Goal: Transaction & Acquisition: Purchase product/service

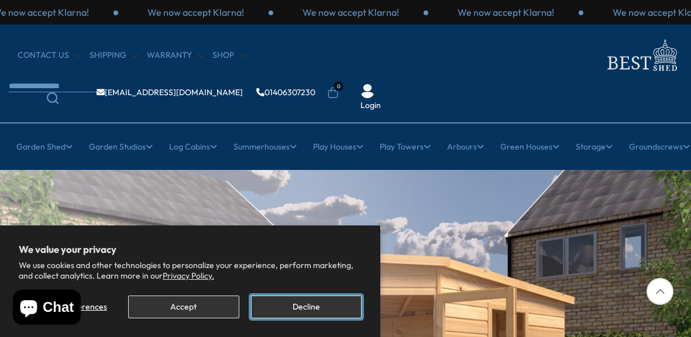
click at [305, 313] on button "Decline" at bounding box center [306, 307] width 111 height 23
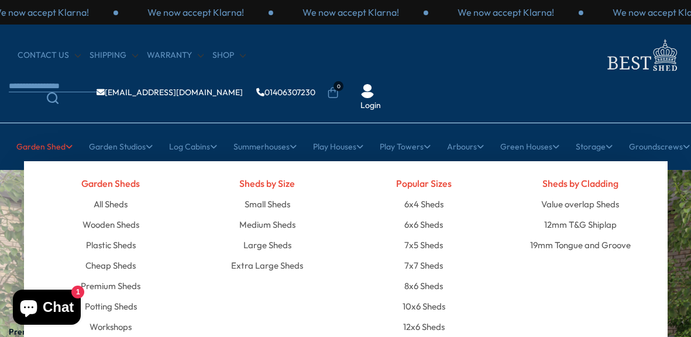
click at [19, 132] on link "Garden Shed" at bounding box center [44, 146] width 56 height 29
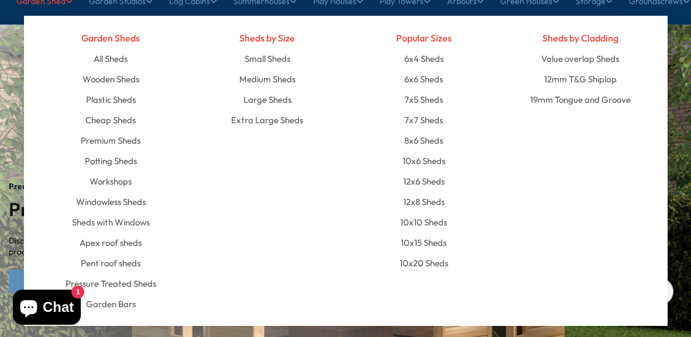
scroll to position [146, 0]
click at [82, 253] on link "Pent roof sheds" at bounding box center [111, 263] width 60 height 20
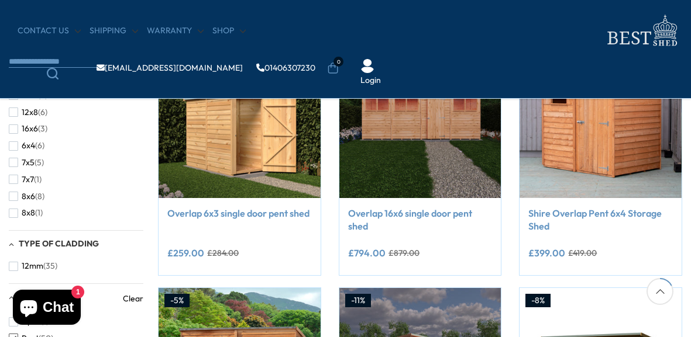
scroll to position [248, 0]
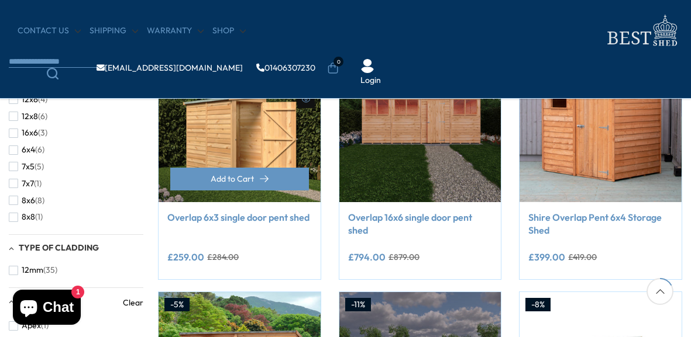
click at [150, 218] on div "-9% Compare Now" at bounding box center [239, 160] width 181 height 240
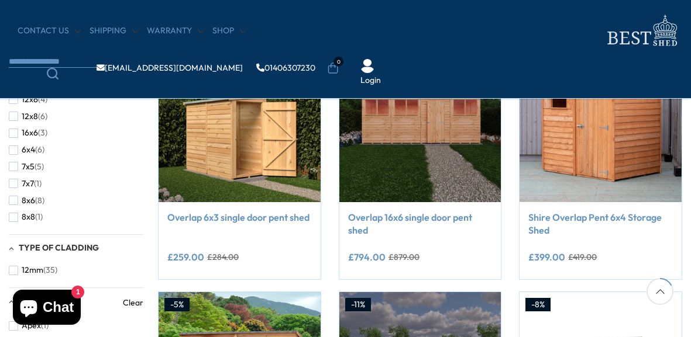
click at [25, 93] on div "10x10 (1) 10x6 (6) 10x8 (4) 12x10 (1) 12x6 (4) 12x8 (6) 16x6 (3) 6x4 (6) 7x5 (5…" at bounding box center [76, 156] width 134 height 137
click at [29, 96] on span "12x6" at bounding box center [30, 100] width 16 height 10
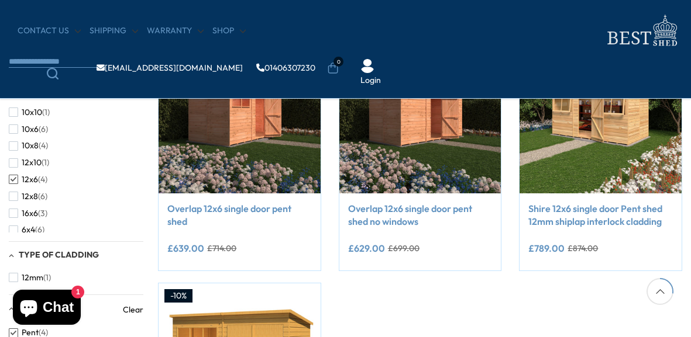
scroll to position [257, 0]
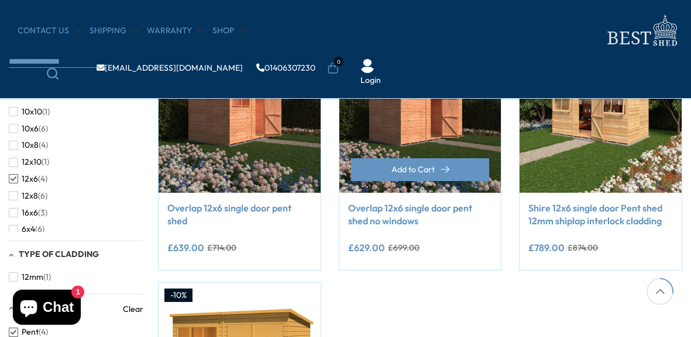
click at [401, 222] on link "Overlap 12x6 single door pent shed no windows" at bounding box center [420, 215] width 144 height 26
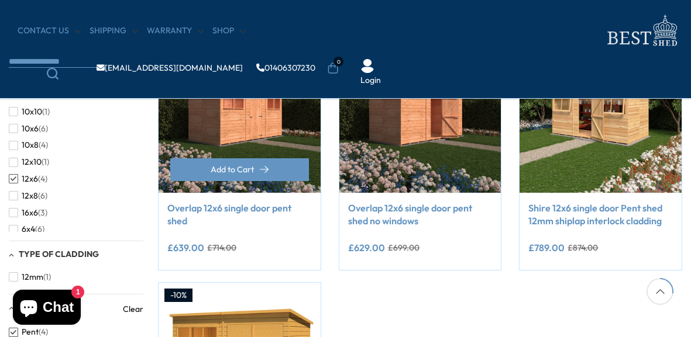
click at [223, 116] on img at bounding box center [239, 112] width 162 height 162
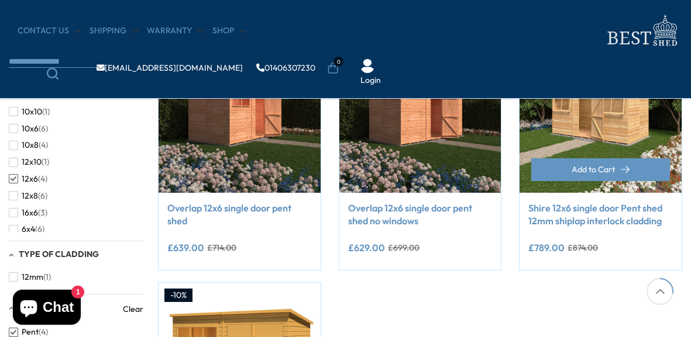
click at [598, 131] on img at bounding box center [600, 112] width 162 height 162
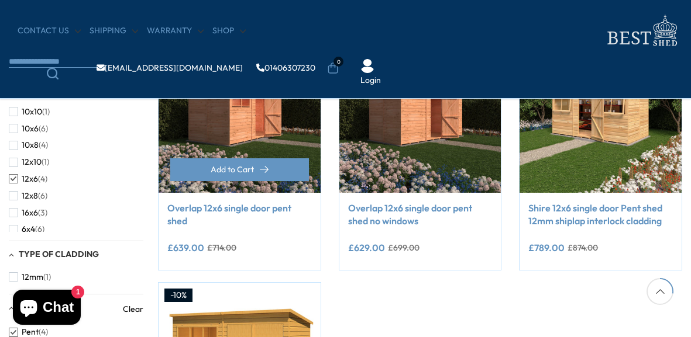
click at [180, 264] on div "**********" at bounding box center [239, 231] width 162 height 77
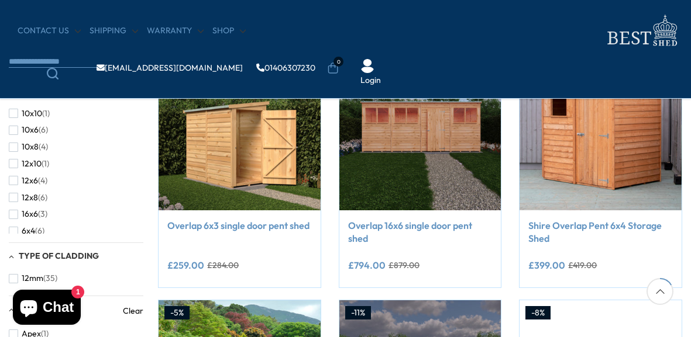
scroll to position [248, 0]
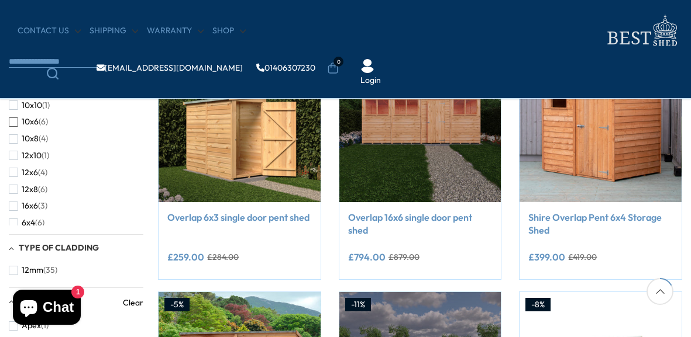
click at [30, 118] on span "10x6" at bounding box center [30, 122] width 17 height 10
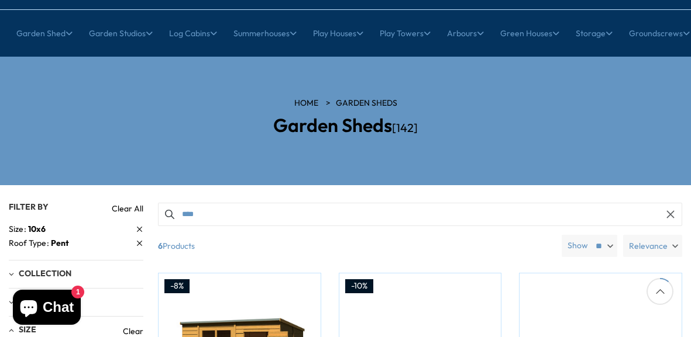
scroll to position [112, 0]
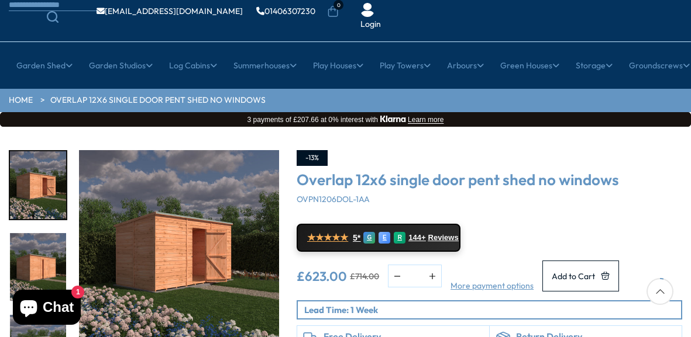
scroll to position [96, 0]
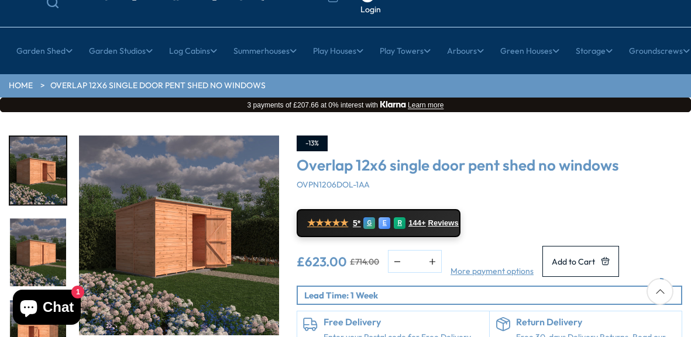
click at [187, 202] on img "1 / 10" at bounding box center [179, 236] width 200 height 200
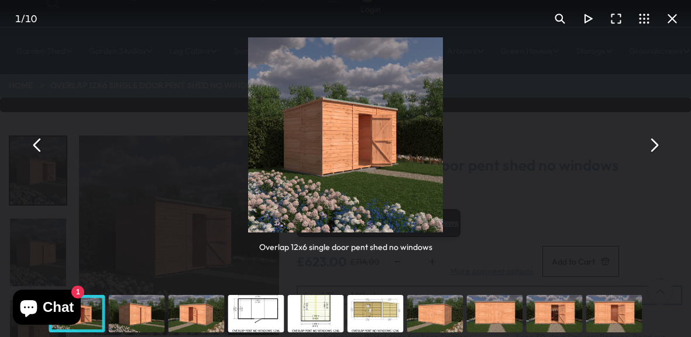
click at [329, 141] on img "You can close this modal content with the ESC key" at bounding box center [345, 134] width 195 height 195
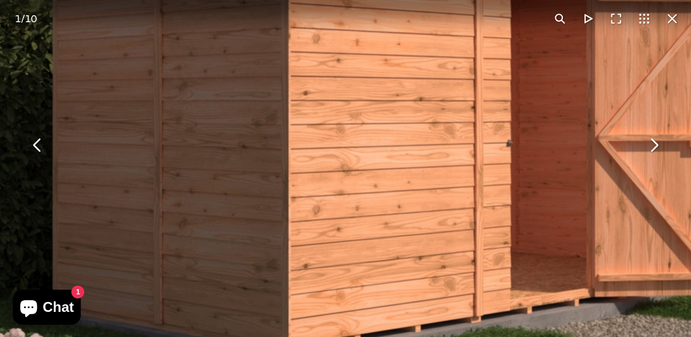
click at [655, 140] on button "You can close this modal content with the ESC key" at bounding box center [653, 146] width 28 height 28
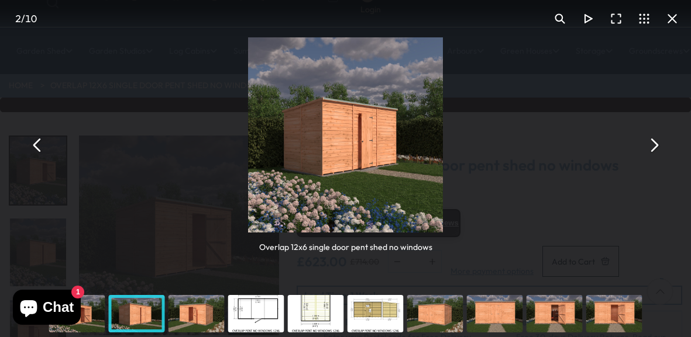
click at [655, 140] on button "You can close this modal content with the ESC key" at bounding box center [653, 146] width 28 height 28
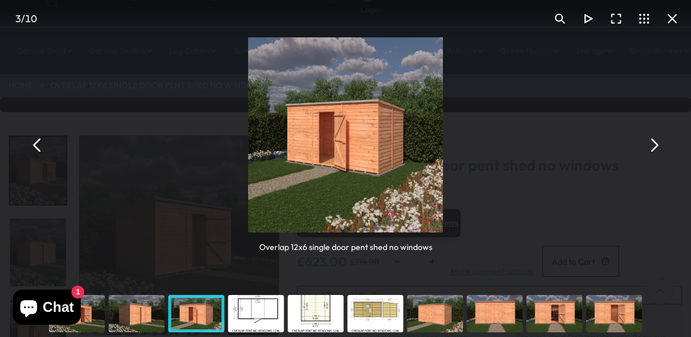
click at [655, 140] on button "You can close this modal content with the ESC key" at bounding box center [653, 146] width 28 height 28
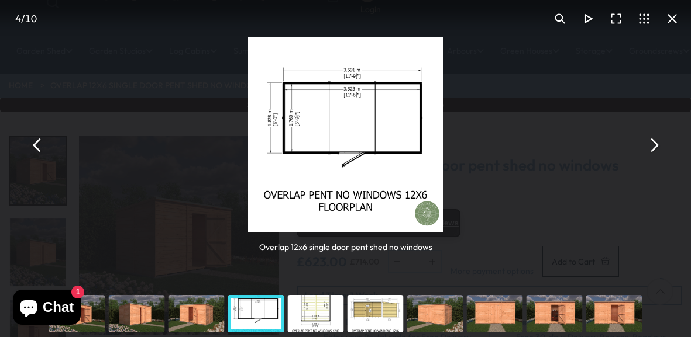
click at [655, 140] on button "You can close this modal content with the ESC key" at bounding box center [653, 146] width 28 height 28
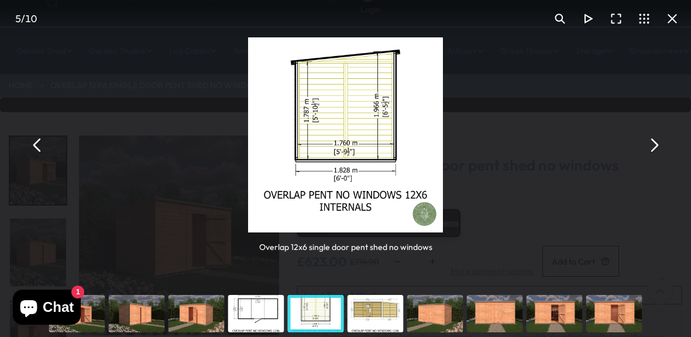
click at [655, 140] on button "You can close this modal content with the ESC key" at bounding box center [653, 146] width 28 height 28
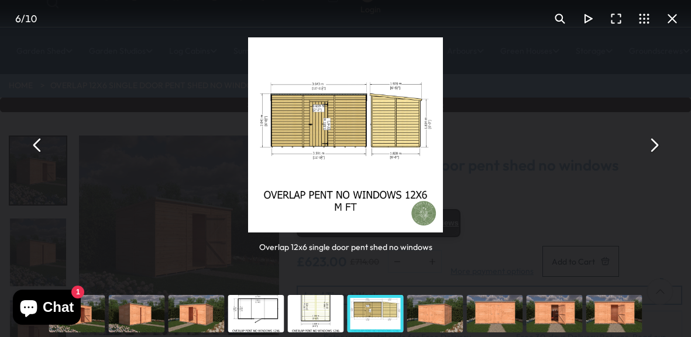
click at [655, 140] on button "You can close this modal content with the ESC key" at bounding box center [653, 146] width 28 height 28
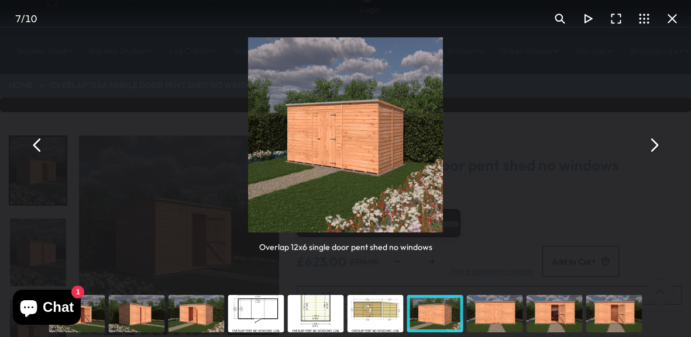
click at [673, 19] on button "You can close this modal content with the ESC key" at bounding box center [672, 19] width 28 height 28
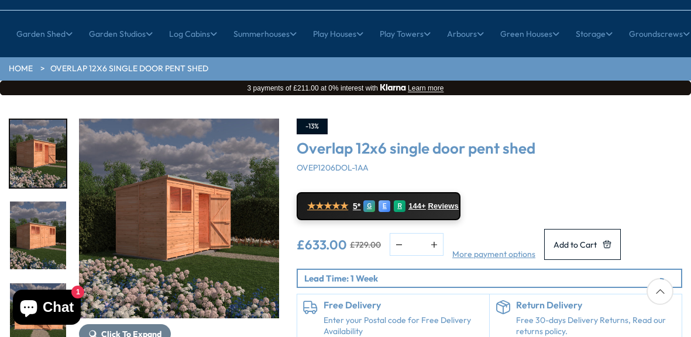
scroll to position [119, 0]
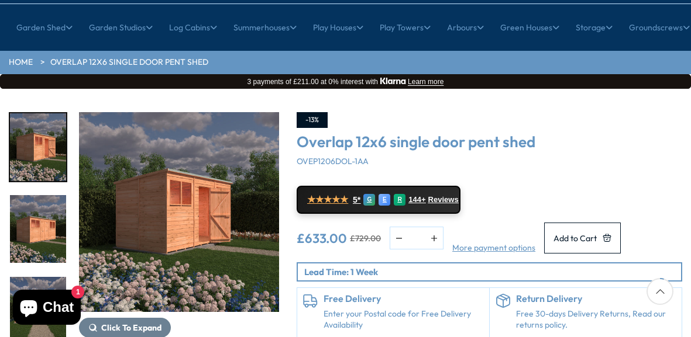
click at [165, 177] on img "1 / 13" at bounding box center [179, 212] width 200 height 200
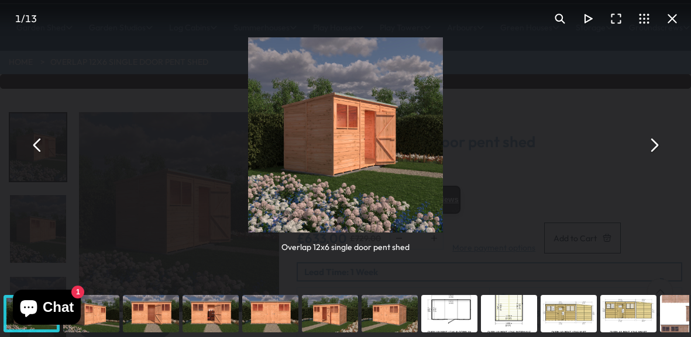
click at [655, 148] on button "You can close this modal content with the ESC key" at bounding box center [653, 146] width 28 height 28
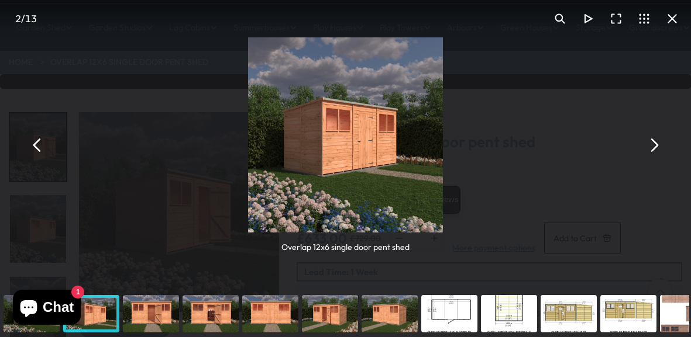
click at [655, 148] on button "You can close this modal content with the ESC key" at bounding box center [653, 146] width 28 height 28
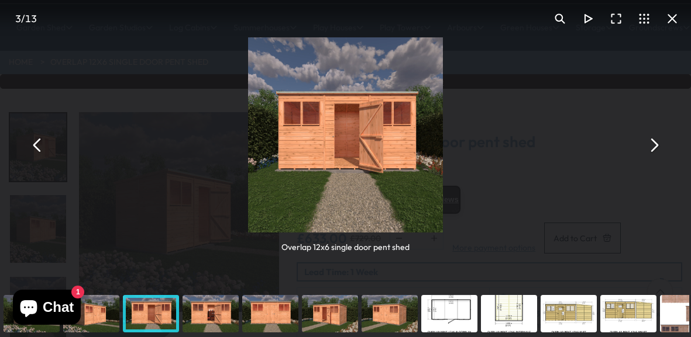
click at [655, 148] on button "You can close this modal content with the ESC key" at bounding box center [653, 146] width 28 height 28
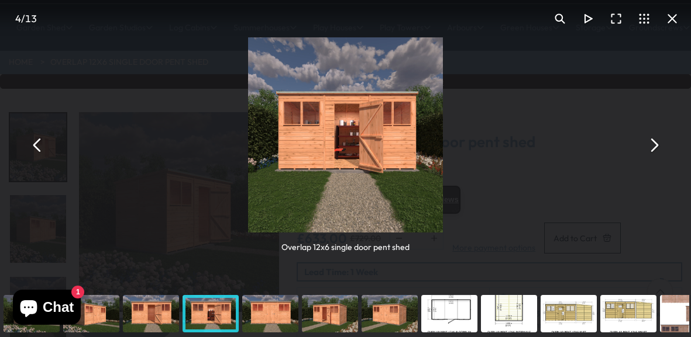
click at [655, 148] on button "You can close this modal content with the ESC key" at bounding box center [653, 146] width 28 height 28
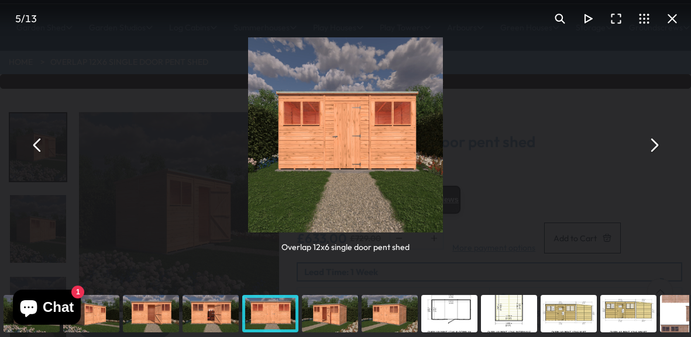
click at [655, 148] on button "You can close this modal content with the ESC key" at bounding box center [653, 146] width 28 height 28
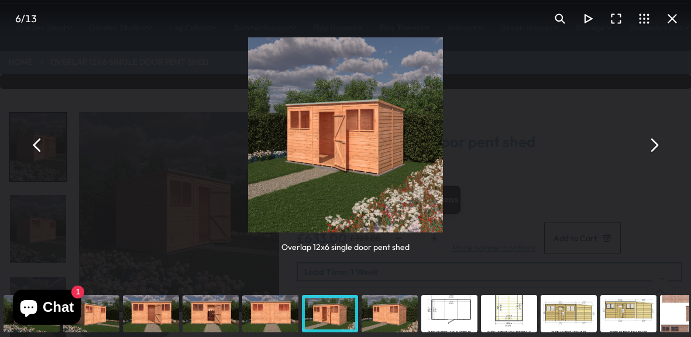
click at [655, 148] on button "You can close this modal content with the ESC key" at bounding box center [653, 146] width 28 height 28
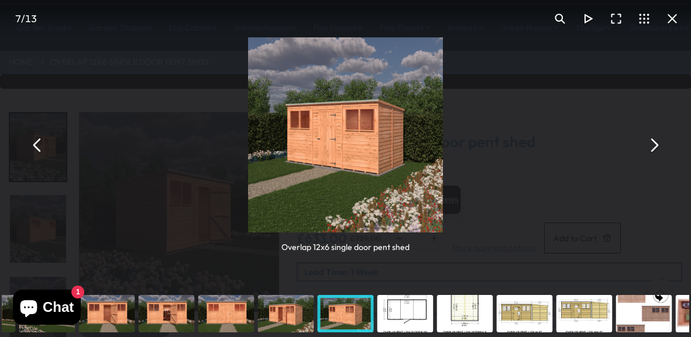
click at [655, 148] on button "You can close this modal content with the ESC key" at bounding box center [653, 146] width 28 height 28
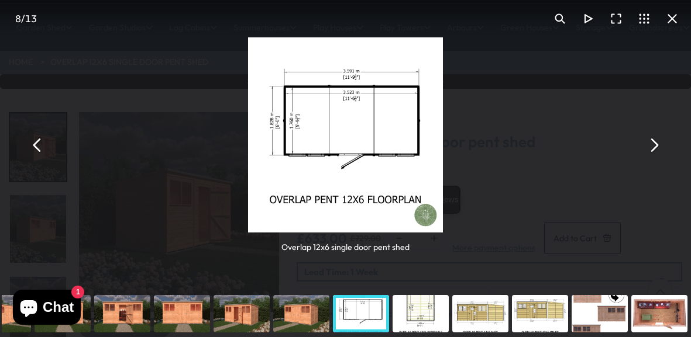
click at [655, 148] on button "You can close this modal content with the ESC key" at bounding box center [653, 146] width 28 height 28
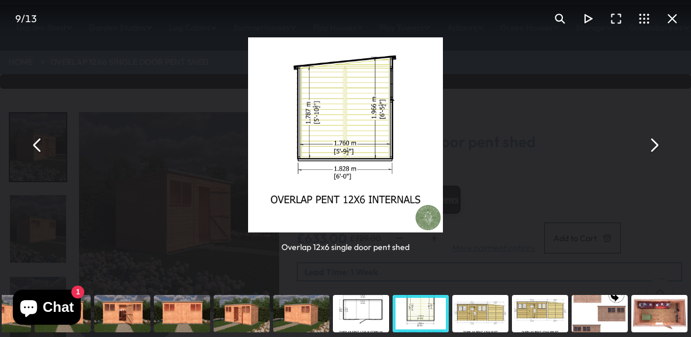
click at [655, 148] on button "You can close this modal content with the ESC key" at bounding box center [653, 146] width 28 height 28
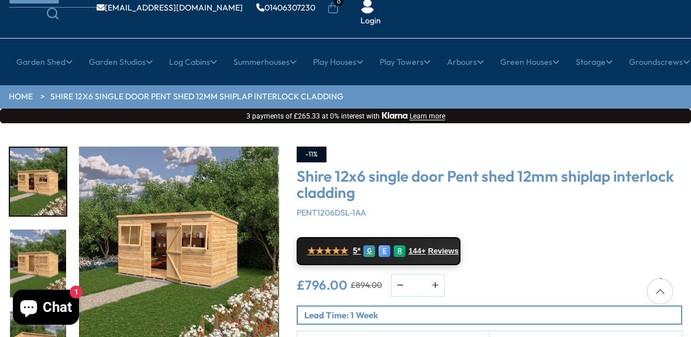
scroll to position [91, 0]
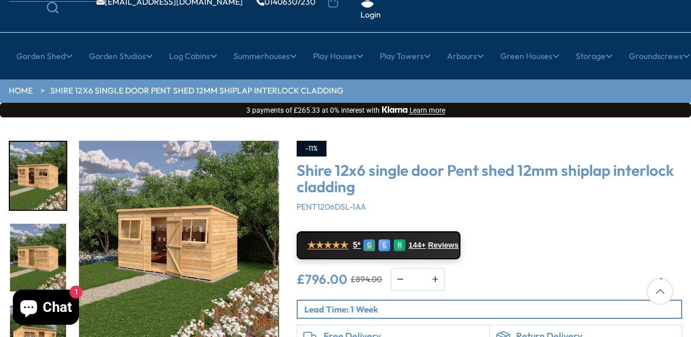
click at [179, 223] on img "1 / 8" at bounding box center [178, 241] width 200 height 200
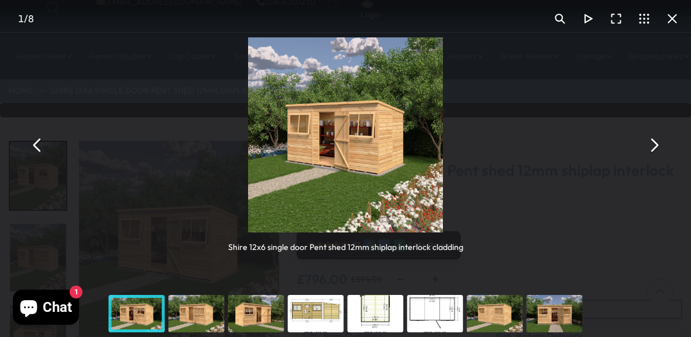
click at [655, 142] on button "You can close this modal content with the ESC key" at bounding box center [653, 146] width 28 height 28
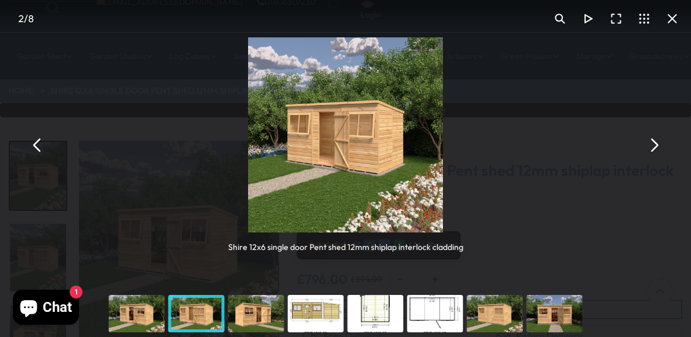
click at [339, 146] on img "You can close this modal content with the ESC key" at bounding box center [345, 134] width 195 height 195
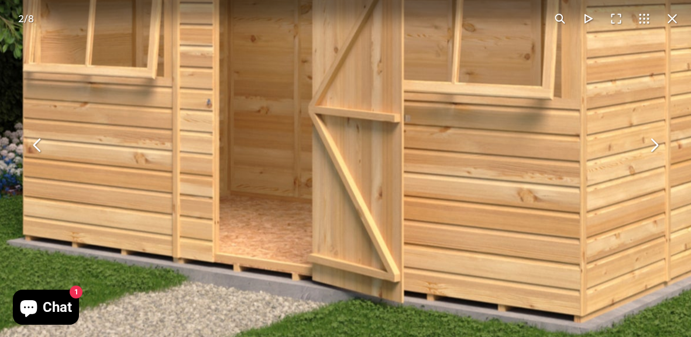
click at [654, 146] on button "You can close this modal content with the ESC key" at bounding box center [653, 146] width 28 height 28
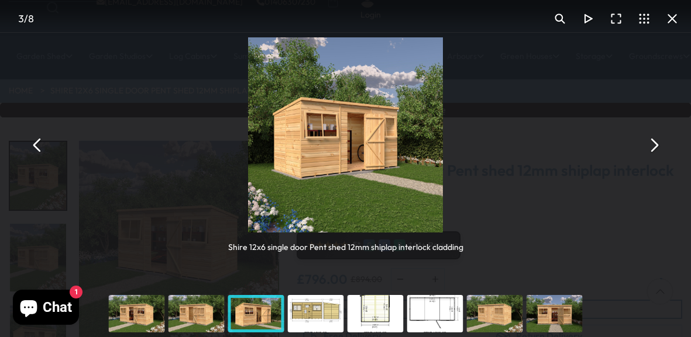
click at [654, 146] on button "You can close this modal content with the ESC key" at bounding box center [653, 146] width 28 height 28
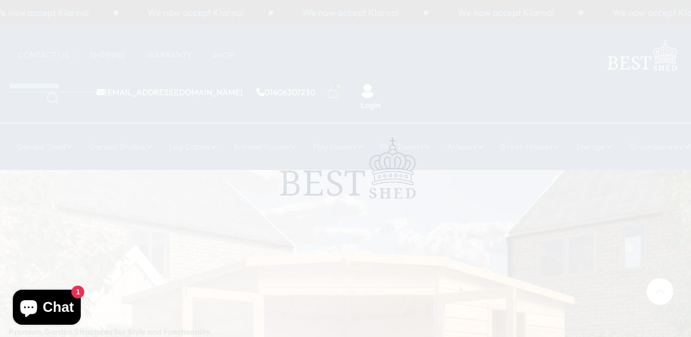
scroll to position [146, 0]
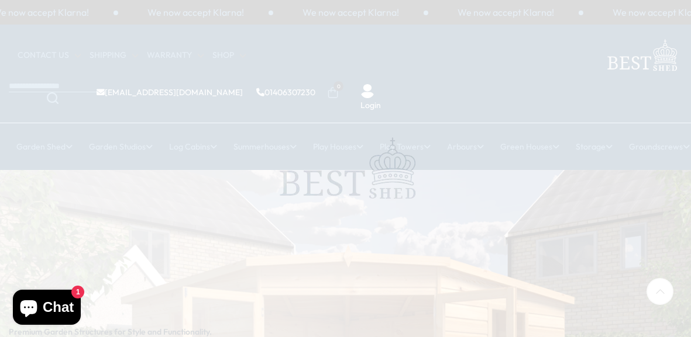
click at [295, 127] on span at bounding box center [345, 168] width 691 height 337
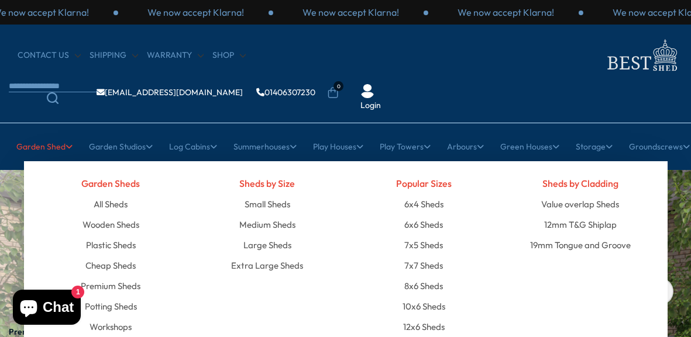
click at [31, 132] on link "Garden Shed" at bounding box center [44, 146] width 56 height 29
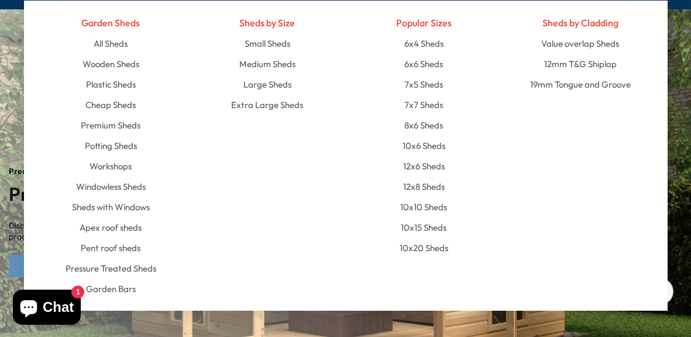
scroll to position [162, 0]
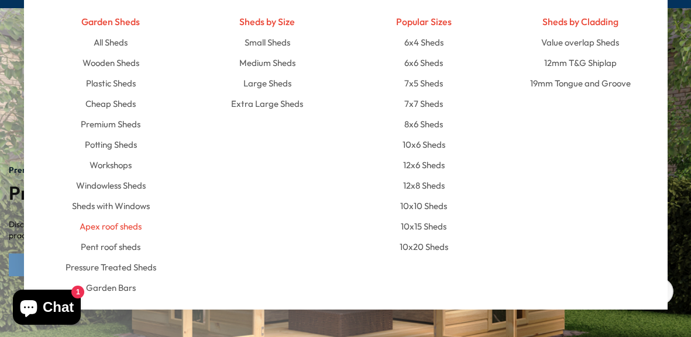
click at [89, 216] on link "Apex roof sheds" at bounding box center [111, 226] width 62 height 20
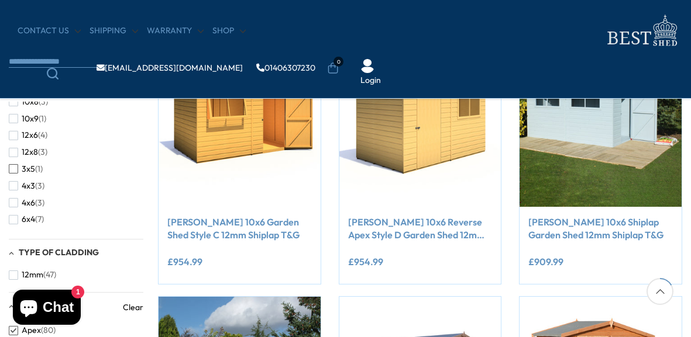
scroll to position [75, 0]
click at [34, 131] on span "12x6" at bounding box center [30, 135] width 16 height 10
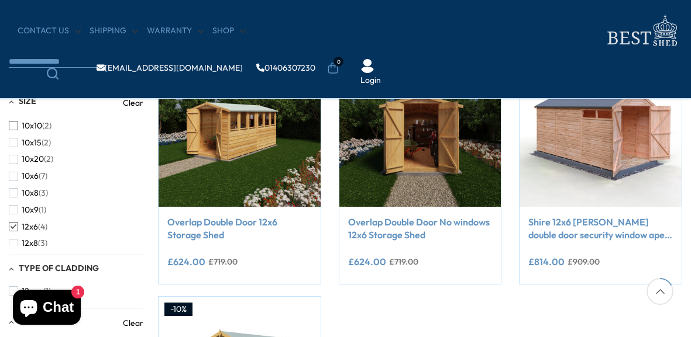
click at [36, 132] on button "10x10 (2)" at bounding box center [30, 126] width 43 height 17
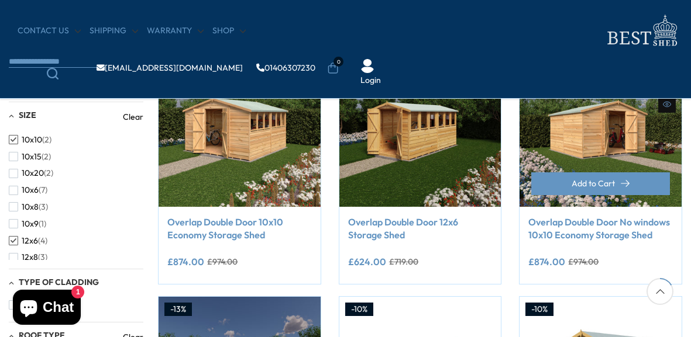
click at [582, 282] on div "**********" at bounding box center [600, 245] width 162 height 77
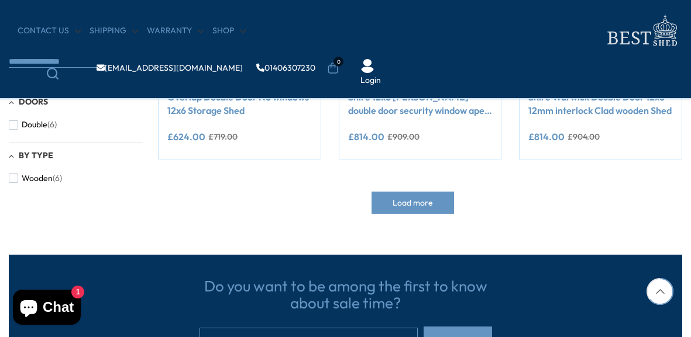
scroll to position [606, 0]
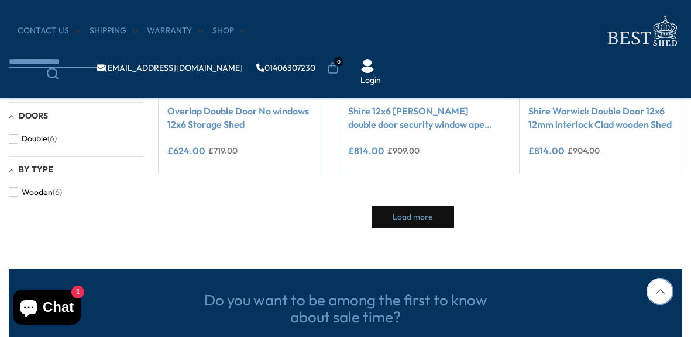
click at [417, 209] on button "Load more" at bounding box center [412, 217] width 82 height 22
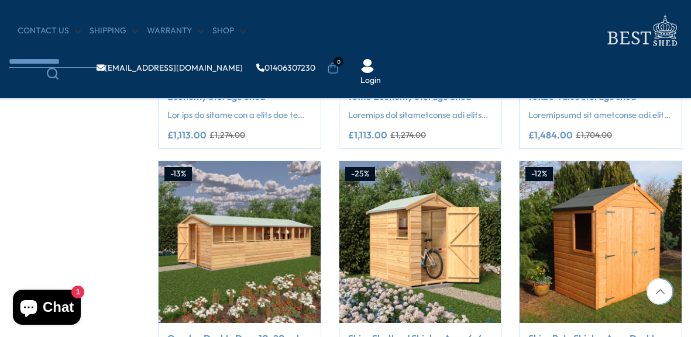
scroll to position [1399, 0]
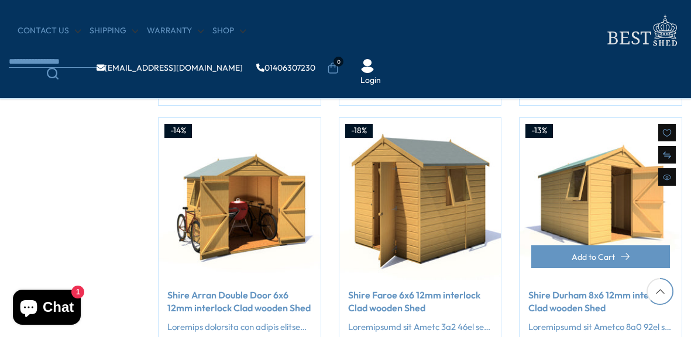
click at [635, 267] on div "Add to Cart" at bounding box center [600, 263] width 162 height 34
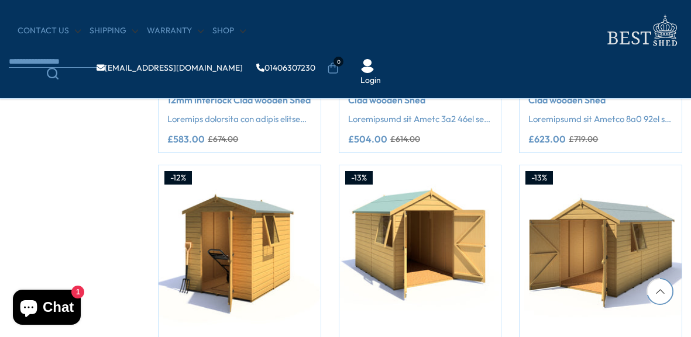
scroll to position [1904, 0]
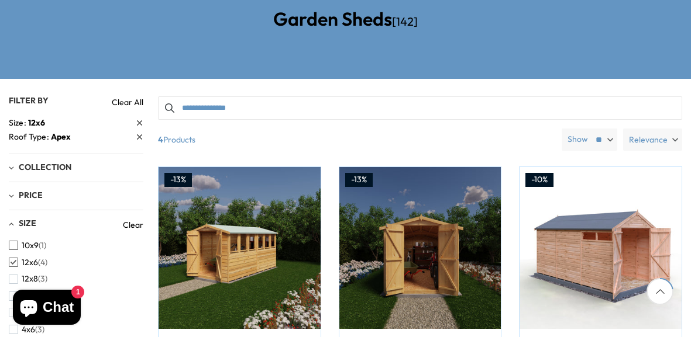
scroll to position [219, 0]
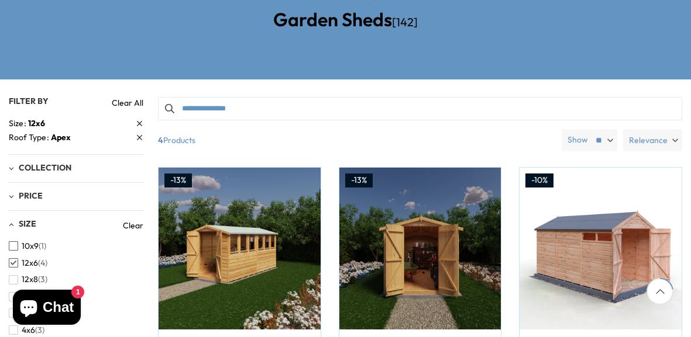
click at [32, 241] on span "10x9" at bounding box center [30, 246] width 17 height 10
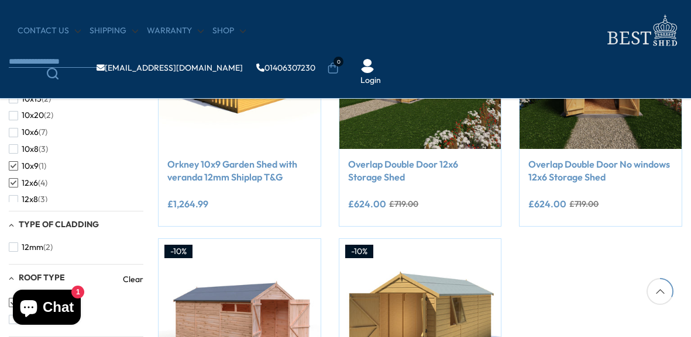
scroll to position [302, 0]
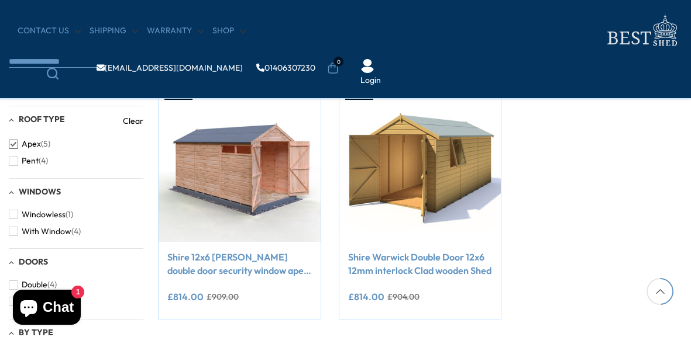
click at [572, 266] on div "Compare Now" at bounding box center [419, 79] width 541 height 503
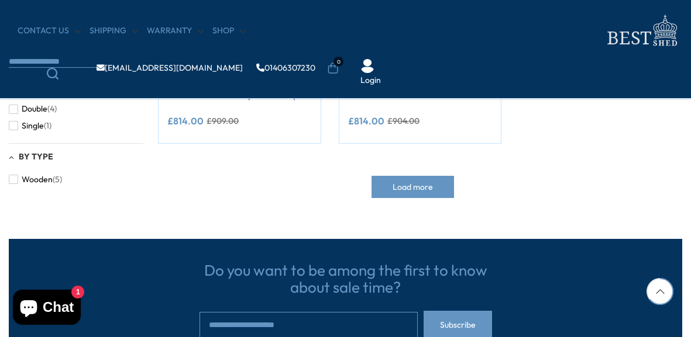
scroll to position [637, 0]
